Goal: Task Accomplishment & Management: Manage account settings

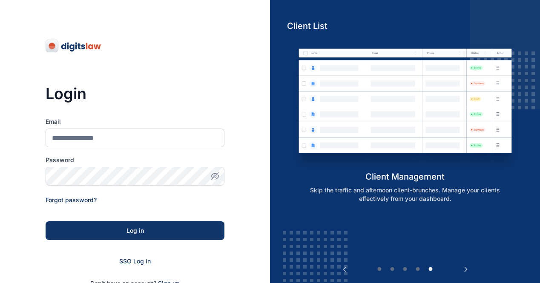
click at [137, 258] on span "SSO Log in" at bounding box center [134, 261] width 31 height 7
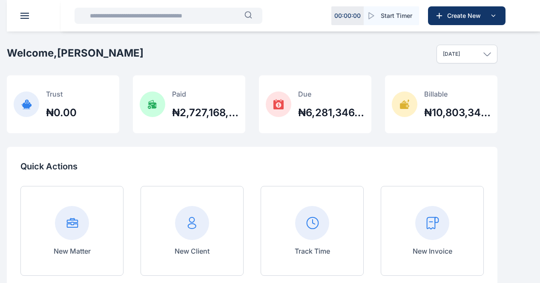
scroll to position [139, 0]
click at [0, 0] on icon at bounding box center [0, 0] width 0 height 0
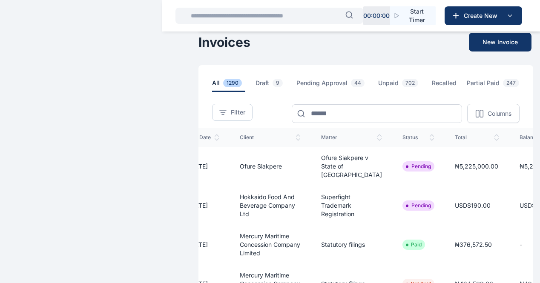
scroll to position [0, 169]
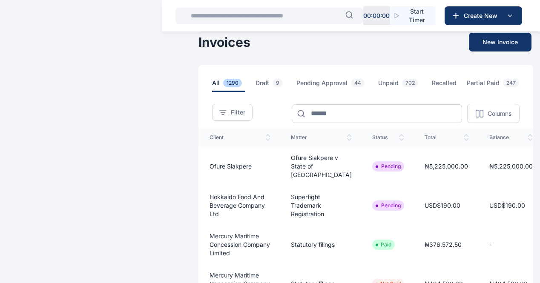
click at [505, 198] on span "Approve" at bounding box center [517, 194] width 24 height 9
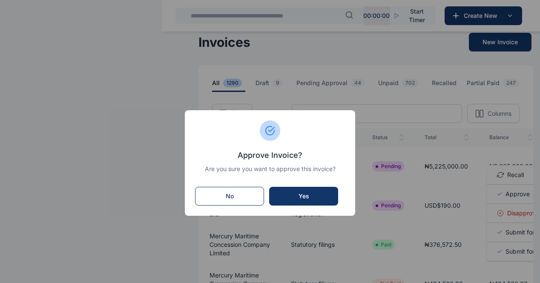
click at [309, 193] on div "Yes" at bounding box center [304, 196] width 52 height 9
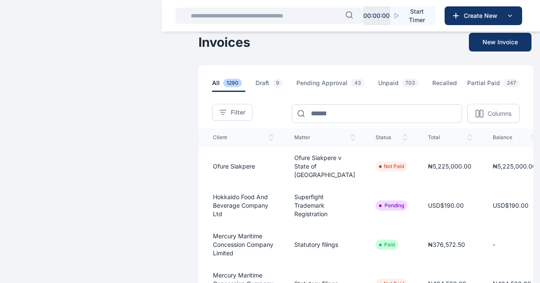
scroll to position [0, 169]
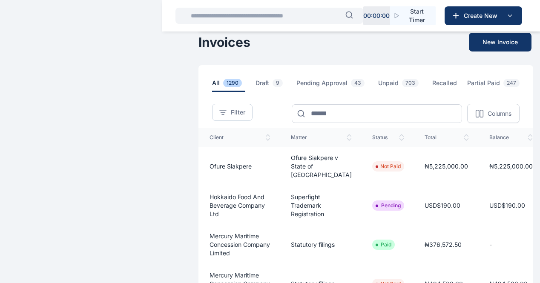
click at [507, 218] on span "Recall" at bounding box center [515, 214] width 17 height 9
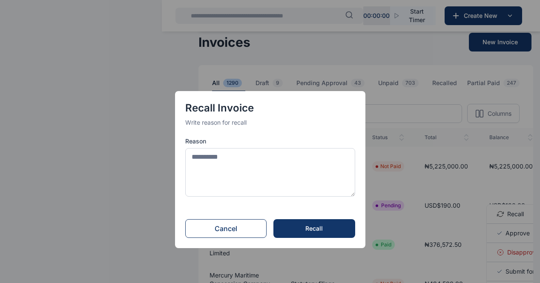
click at [320, 223] on button "Recall" at bounding box center [314, 228] width 82 height 19
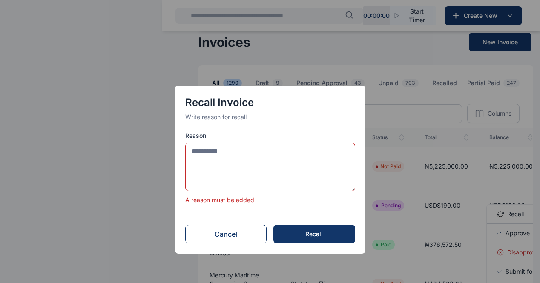
click at [230, 235] on button "Cancel" at bounding box center [226, 234] width 82 height 19
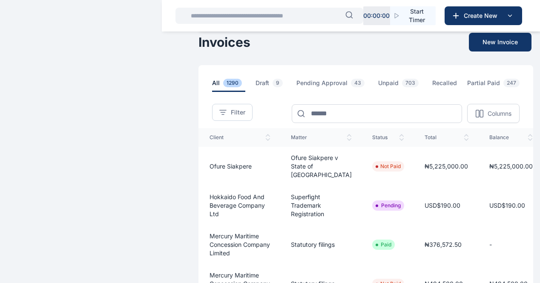
click at [505, 238] on span "Approve" at bounding box center [517, 233] width 24 height 9
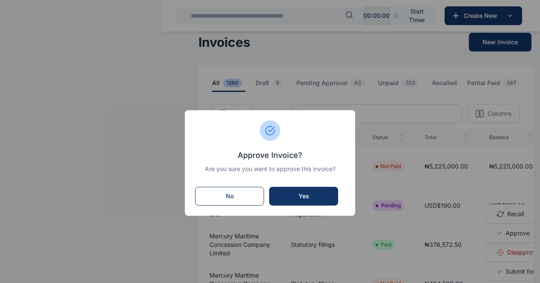
click at [305, 192] on div "Yes" at bounding box center [304, 196] width 52 height 9
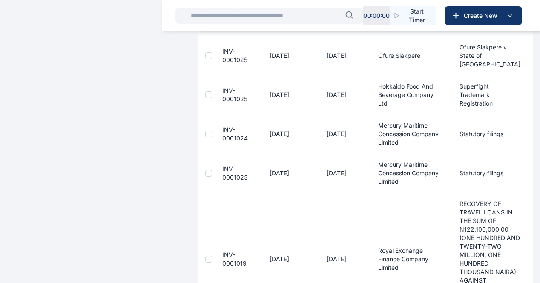
scroll to position [111, 0]
